Goal: Transaction & Acquisition: Purchase product/service

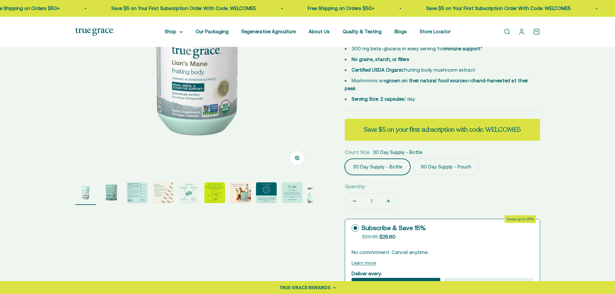
scroll to position [129, 0]
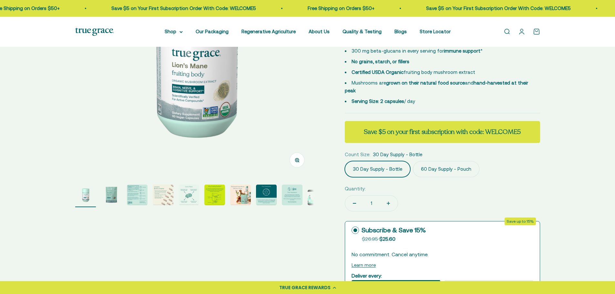
click at [445, 163] on label "60 Day Supply - Pouch" at bounding box center [446, 169] width 67 height 16
click at [345, 161] on input "60 Day Supply - Pouch" at bounding box center [345, 161] width 0 height 0
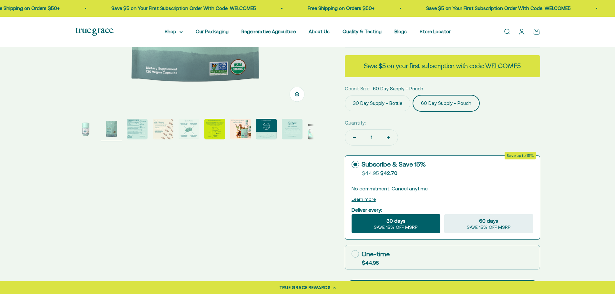
scroll to position [194, 0]
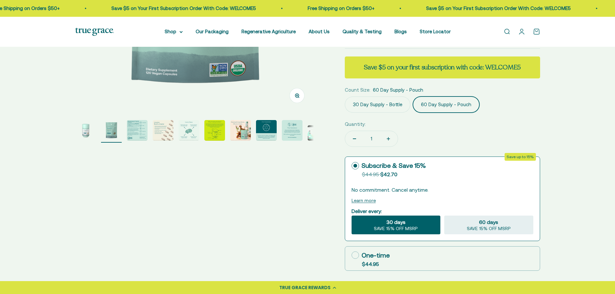
click at [384, 97] on label "30 Day Supply - Bottle" at bounding box center [378, 105] width 66 height 16
click at [345, 97] on input "30 Day Supply - Bottle" at bounding box center [345, 96] width 0 height 0
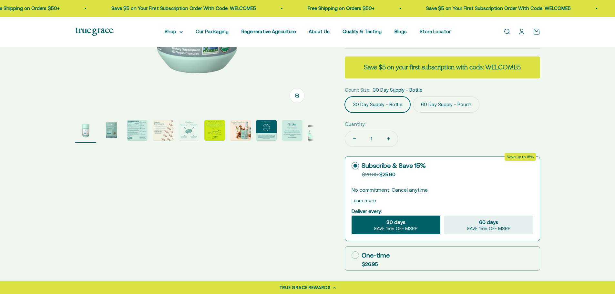
click at [442, 97] on label "60 Day Supply - Pouch" at bounding box center [446, 105] width 67 height 16
click at [345, 97] on input "60 Day Supply - Pouch" at bounding box center [345, 96] width 0 height 0
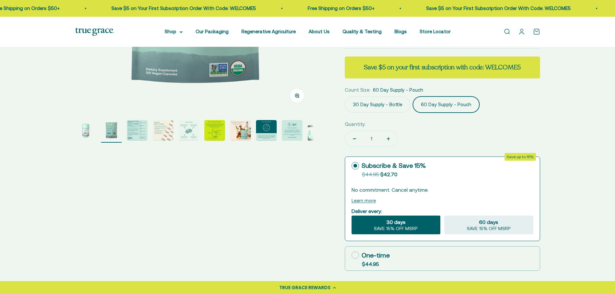
click at [390, 97] on label "30 Day Supply - Bottle" at bounding box center [378, 105] width 66 height 16
click at [345, 97] on input "30 Day Supply - Bottle" at bounding box center [345, 96] width 0 height 0
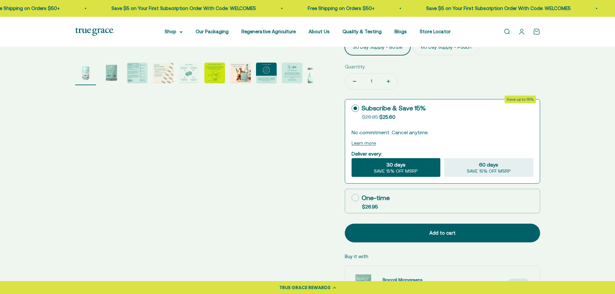
scroll to position [258, 0]
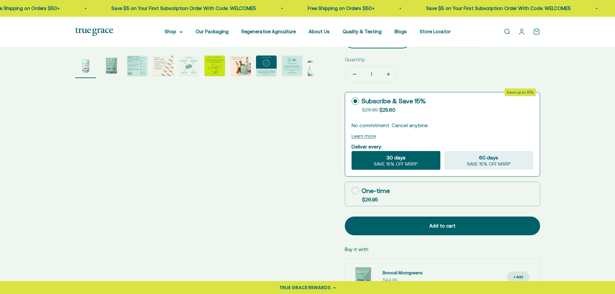
click at [415, 190] on label "One-time $26.95" at bounding box center [442, 194] width 195 height 24
click at [352, 191] on input "One-time $26.95" at bounding box center [351, 191] width 0 height 0
radio input "true"
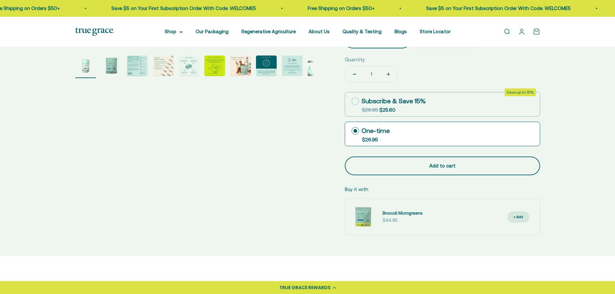
click at [436, 162] on div "Add to cart" at bounding box center [443, 166] width 170 height 8
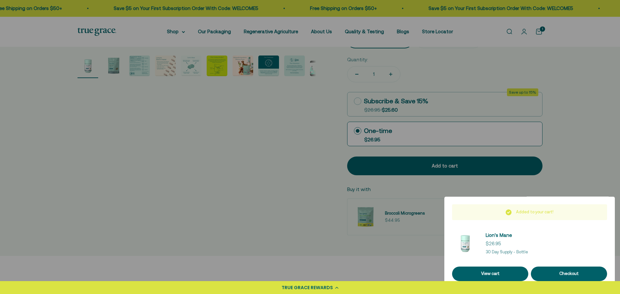
click at [464, 85] on div at bounding box center [310, 147] width 620 height 294
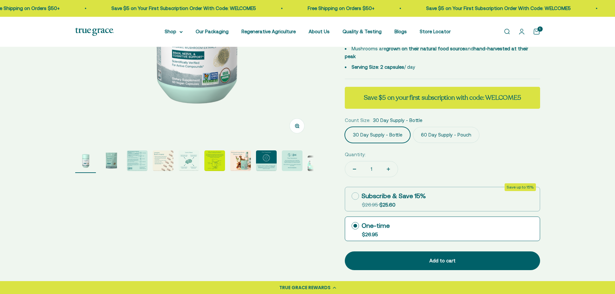
scroll to position [161, 0]
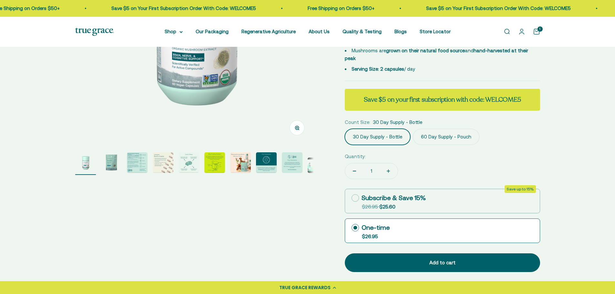
click at [438, 129] on label "60 Day Supply - Pouch" at bounding box center [446, 137] width 67 height 16
click at [345, 129] on input "60 Day Supply - Pouch" at bounding box center [345, 129] width 0 height 0
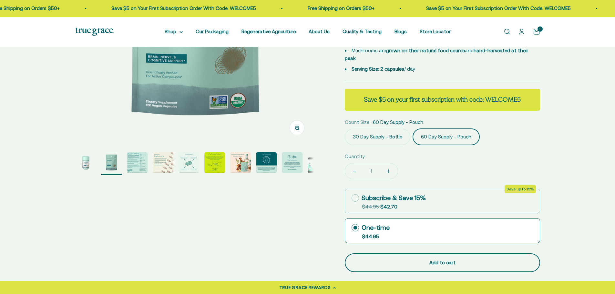
click at [437, 259] on button "Add to cart" at bounding box center [442, 262] width 195 height 19
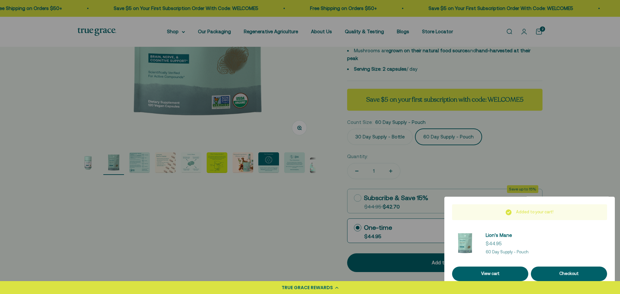
click at [558, 129] on div at bounding box center [310, 147] width 620 height 294
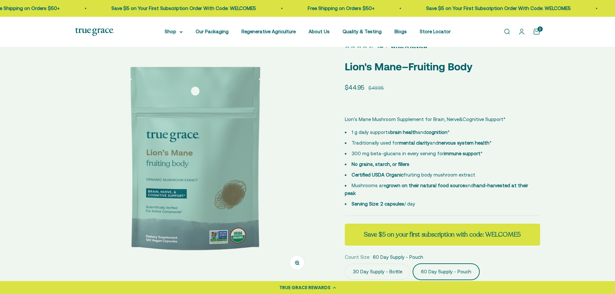
scroll to position [0, 0]
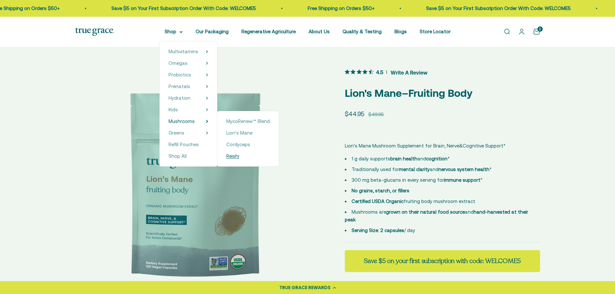
click at [237, 156] on span "Reishi" at bounding box center [232, 155] width 13 height 5
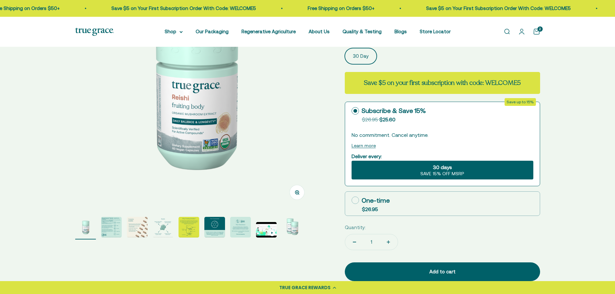
click at [444, 201] on label "One-time $26.95" at bounding box center [442, 204] width 195 height 24
click at [352, 201] on input "One-time $26.95" at bounding box center [351, 200] width 0 height 0
radio input "true"
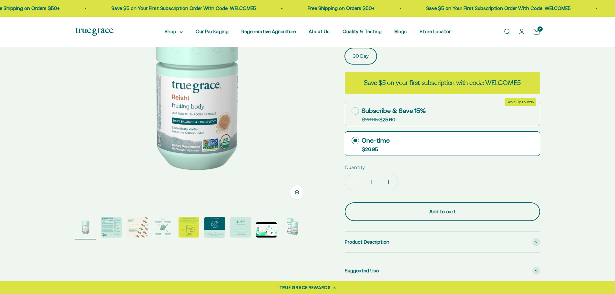
click at [451, 214] on div "Add to cart" at bounding box center [443, 212] width 170 height 8
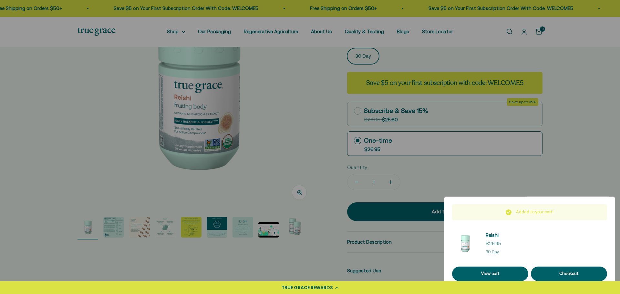
click at [581, 102] on div at bounding box center [310, 147] width 620 height 294
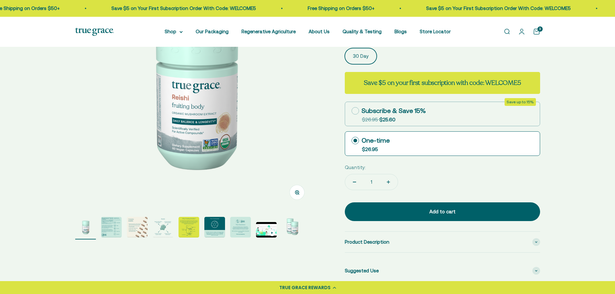
click at [537, 32] on link "Open cart 3" at bounding box center [536, 31] width 7 height 7
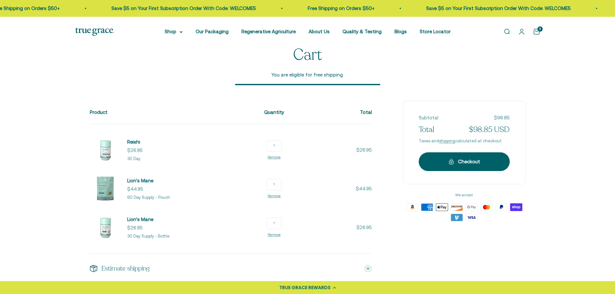
scroll to position [65, 0]
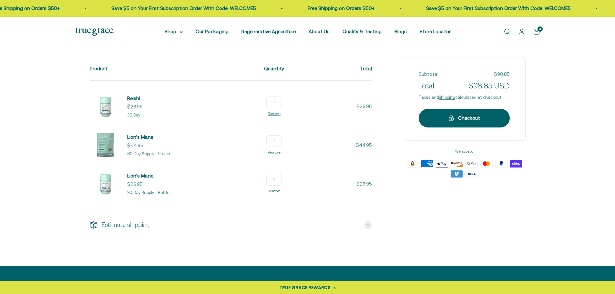
click at [275, 191] on link "Remove" at bounding box center [274, 191] width 13 height 4
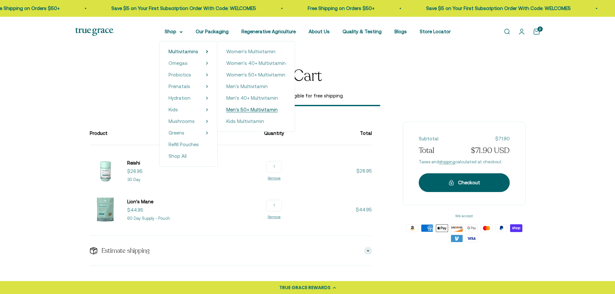
click at [258, 110] on span "Men's 50+ Multivitamin" at bounding box center [251, 109] width 51 height 5
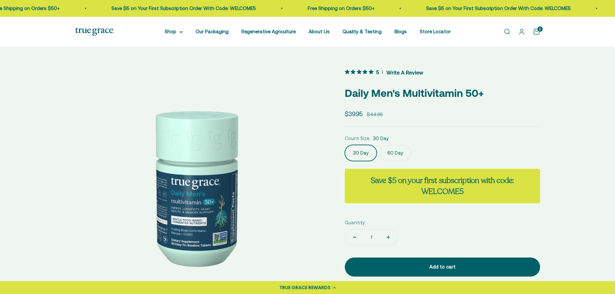
click at [395, 158] on label "60 Day" at bounding box center [395, 153] width 32 height 16
click at [345, 145] on input "60 Day" at bounding box center [345, 145] width 0 height 0
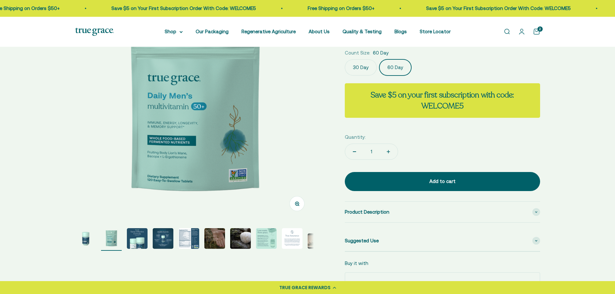
scroll to position [97, 0]
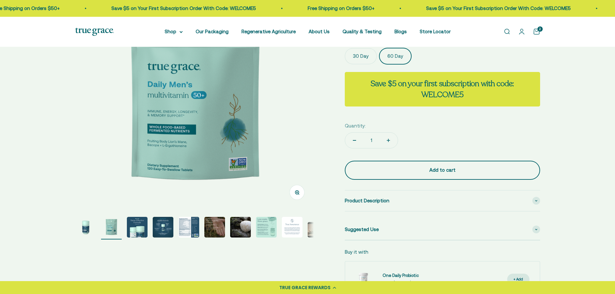
click at [406, 170] on div "Add to cart" at bounding box center [443, 170] width 170 height 8
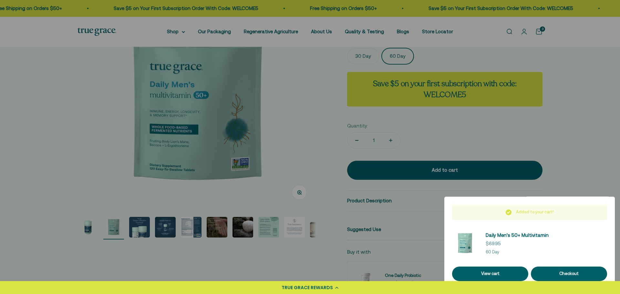
click at [266, 83] on div at bounding box center [310, 147] width 620 height 294
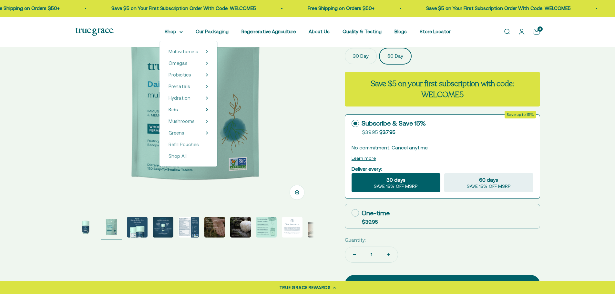
click at [208, 111] on icon at bounding box center [207, 109] width 2 height 3
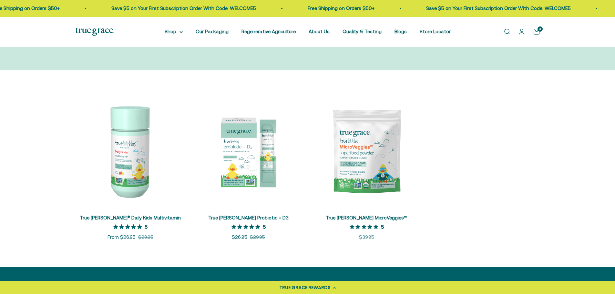
scroll to position [97, 0]
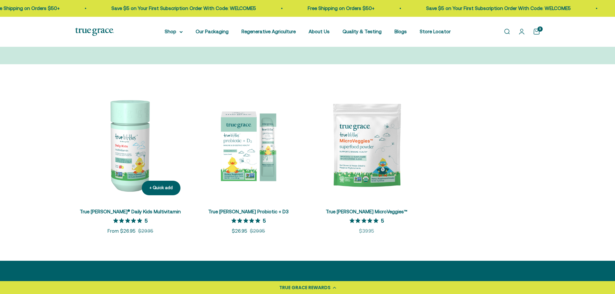
click at [121, 142] on img at bounding box center [130, 145] width 110 height 110
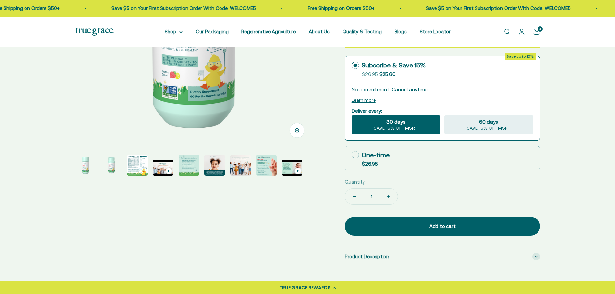
scroll to position [161, 0]
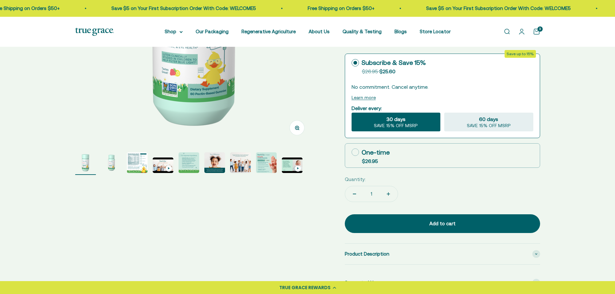
click at [268, 160] on img "Go to item 8" at bounding box center [266, 162] width 21 height 21
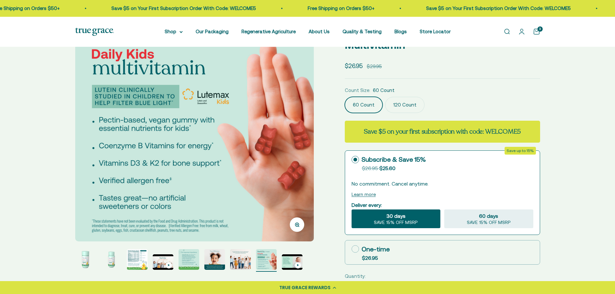
scroll to position [32, 0]
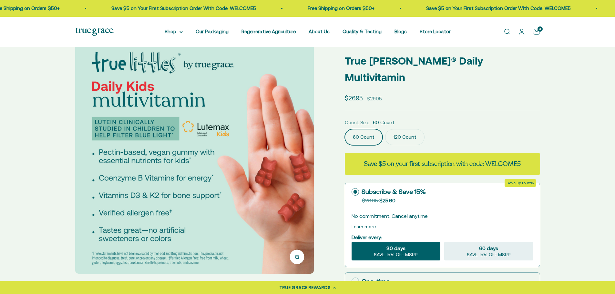
click at [458, 101] on safe-sticky "5 Write A Review True [PERSON_NAME]® Daily Multivitamin Sale price $26.95 Regul…" at bounding box center [442, 229] width 195 height 388
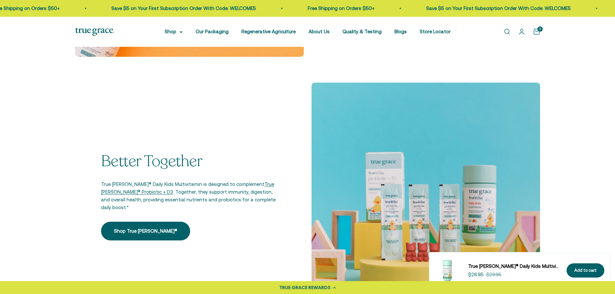
scroll to position [904, 0]
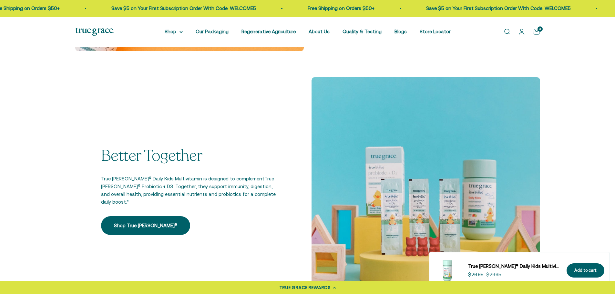
click at [255, 176] on link "True [PERSON_NAME]® Probiotic + D3" at bounding box center [187, 182] width 173 height 13
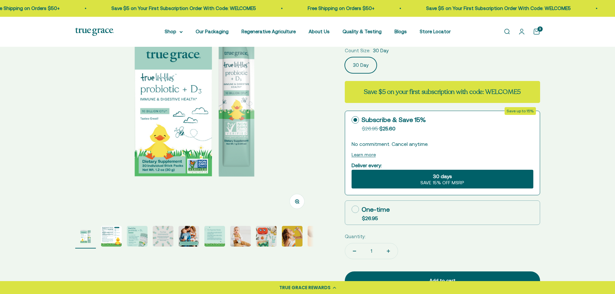
scroll to position [97, 0]
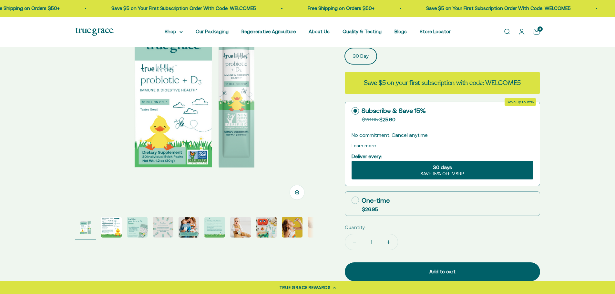
click at [136, 227] on img "Go to item 3" at bounding box center [137, 227] width 21 height 21
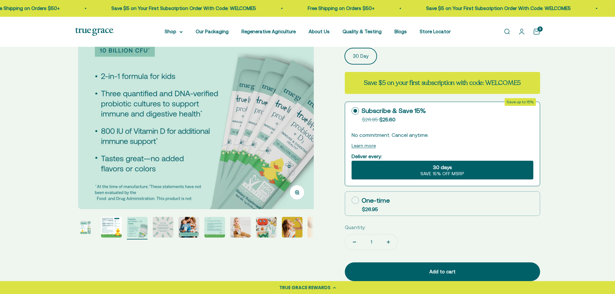
scroll to position [0, 493]
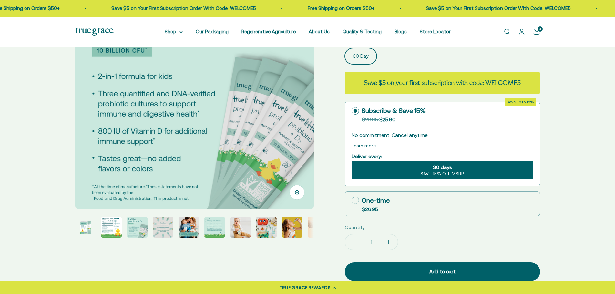
click at [111, 226] on img "Go to item 2" at bounding box center [111, 227] width 21 height 21
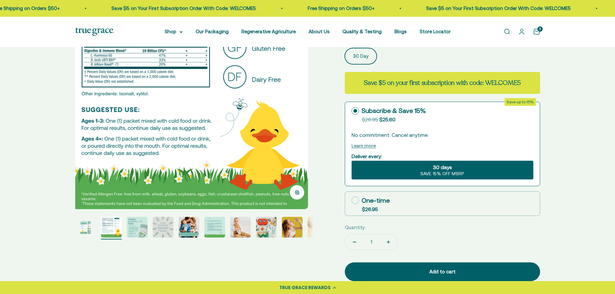
scroll to position [0, 246]
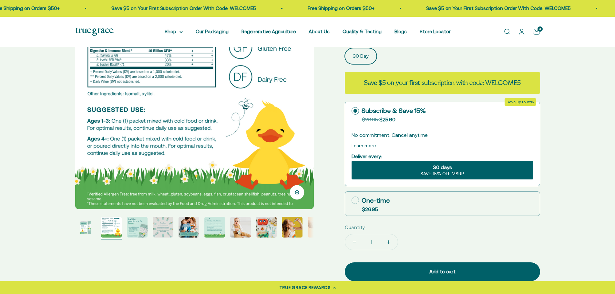
click at [154, 258] on div "Zoom Go to item 1 Go to item 2 Go to item 3 Go to item 4 Go to item 5 Go to ite…" at bounding box center [307, 157] width 465 height 372
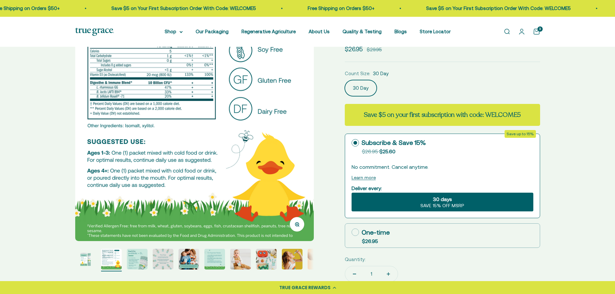
scroll to position [0, 0]
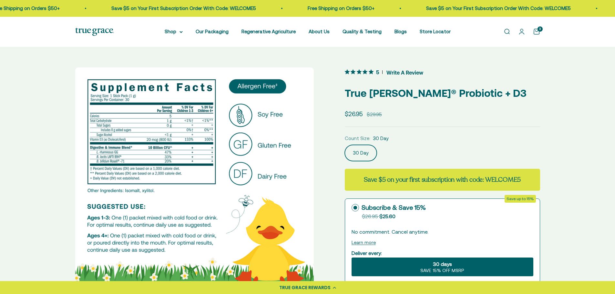
click at [485, 129] on safe-sticky "5 Write A Review True [PERSON_NAME]® Probiotic + D3 Sale price $26.95 Regular p…" at bounding box center [442, 253] width 195 height 372
click at [469, 145] on fieldset "Count Size: 30 Day 30 Day" at bounding box center [442, 148] width 195 height 26
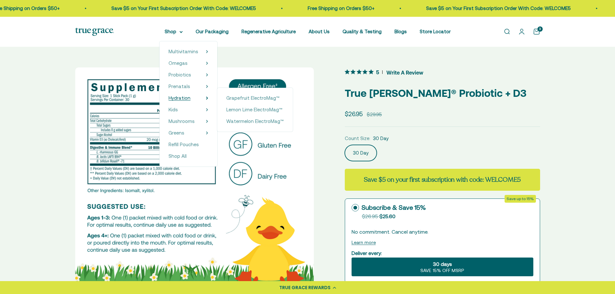
click at [186, 98] on span "Hydration" at bounding box center [180, 97] width 22 height 5
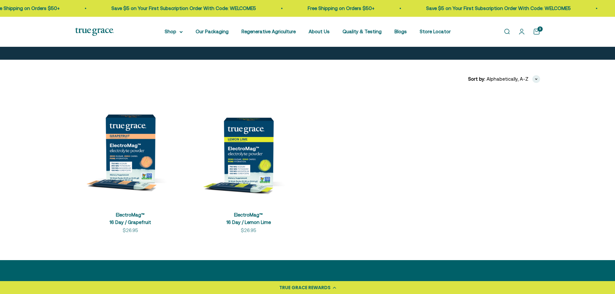
click at [24, 199] on section "Filters Sort by Featured Best selling Alphabetically, A-Z Alphabetically, Z-A P…" at bounding box center [307, 160] width 615 height 201
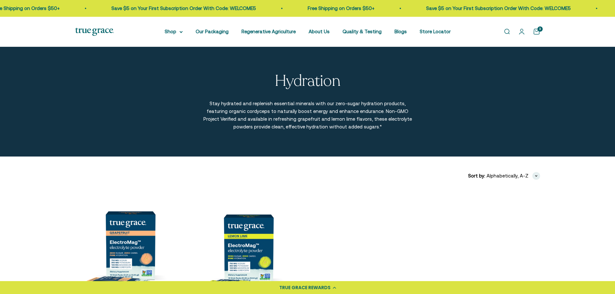
drag, startPoint x: 112, startPoint y: 186, endPoint x: 134, endPoint y: 107, distance: 82.3
click at [112, 186] on div "Filters Sort by Featured Best selling Alphabetically, A-Z Alphabetically, Z-A P…" at bounding box center [307, 251] width 465 height 159
click at [534, 33] on link "Open cart 3" at bounding box center [536, 31] width 7 height 7
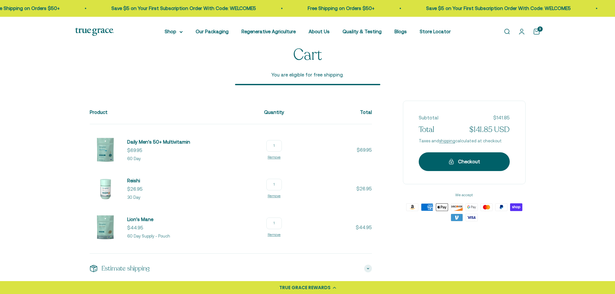
scroll to position [32, 0]
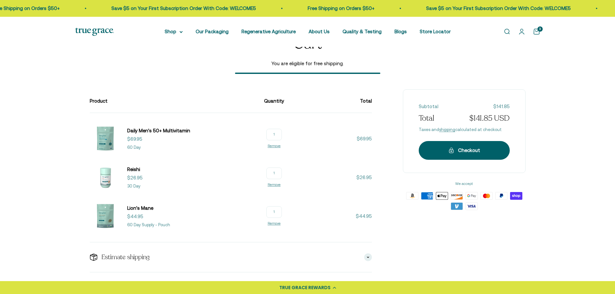
click at [33, 145] on section "Cart You are eligible for free shipping. Product Quantity Total Daily Men's 50+…" at bounding box center [307, 157] width 615 height 284
click at [129, 74] on div "Cart You are eligible for free shipping." at bounding box center [308, 54] width 436 height 39
click at [171, 79] on div "Cart You are eligible for free shipping. Product Quantity Total Daily Men's 50+…" at bounding box center [308, 154] width 436 height 238
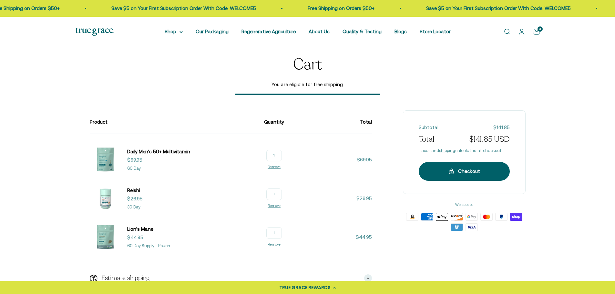
scroll to position [0, 0]
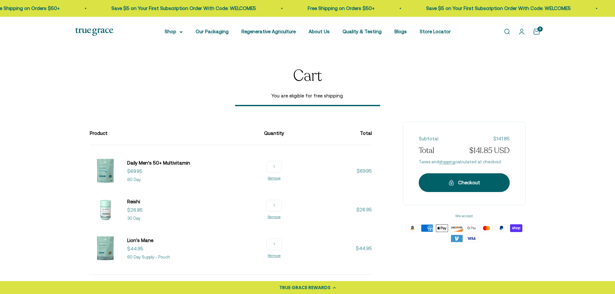
click at [170, 77] on div "Cart You are eligible for free shipping." at bounding box center [308, 86] width 436 height 39
